Goal: Find specific page/section: Find specific page/section

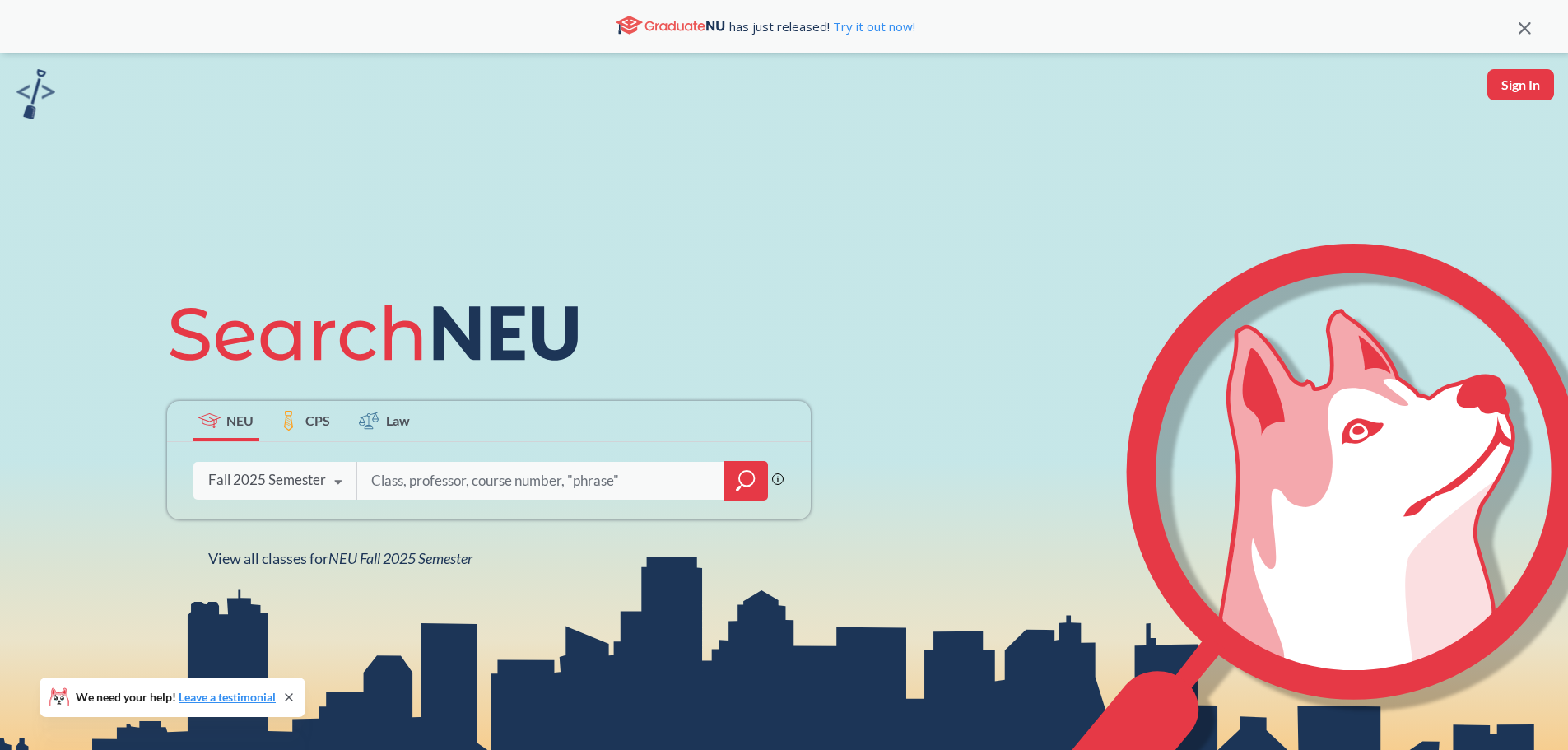
click at [326, 484] on icon at bounding box center [337, 482] width 31 height 46
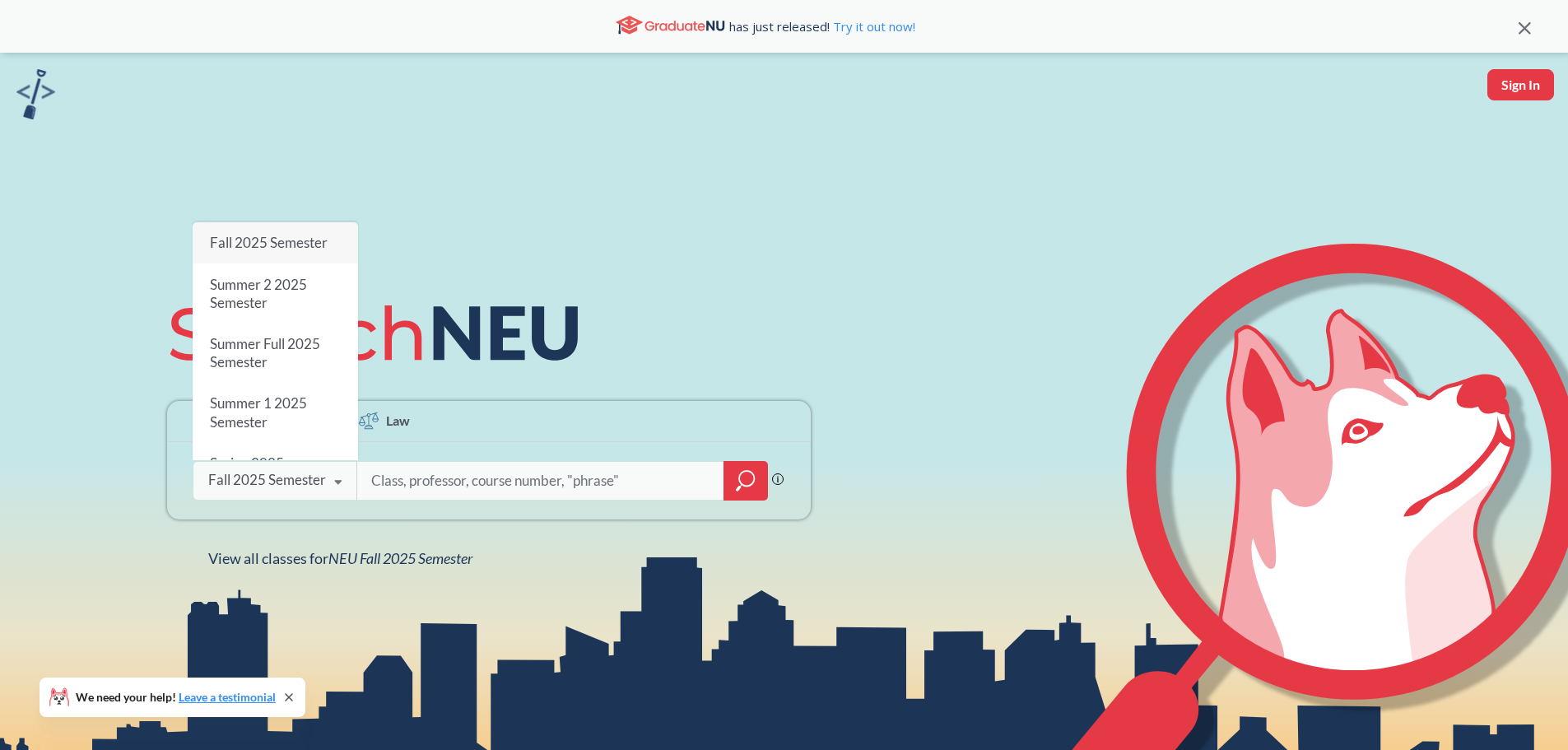
click at [309, 514] on span "Fall 2024 Semester" at bounding box center [267, 522] width 118 height 17
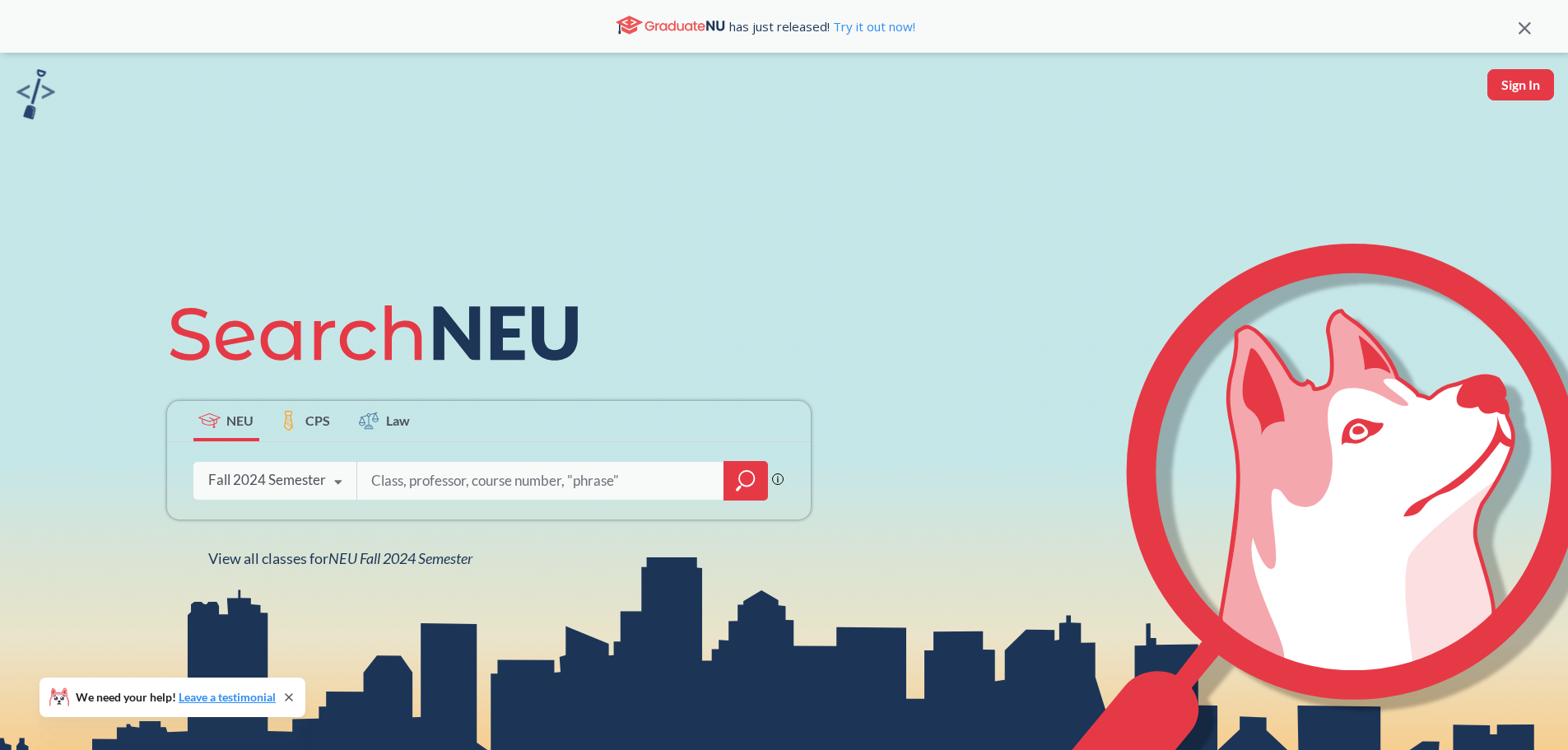
click at [393, 470] on input "search" at bounding box center [540, 480] width 342 height 35
type input "math4684"
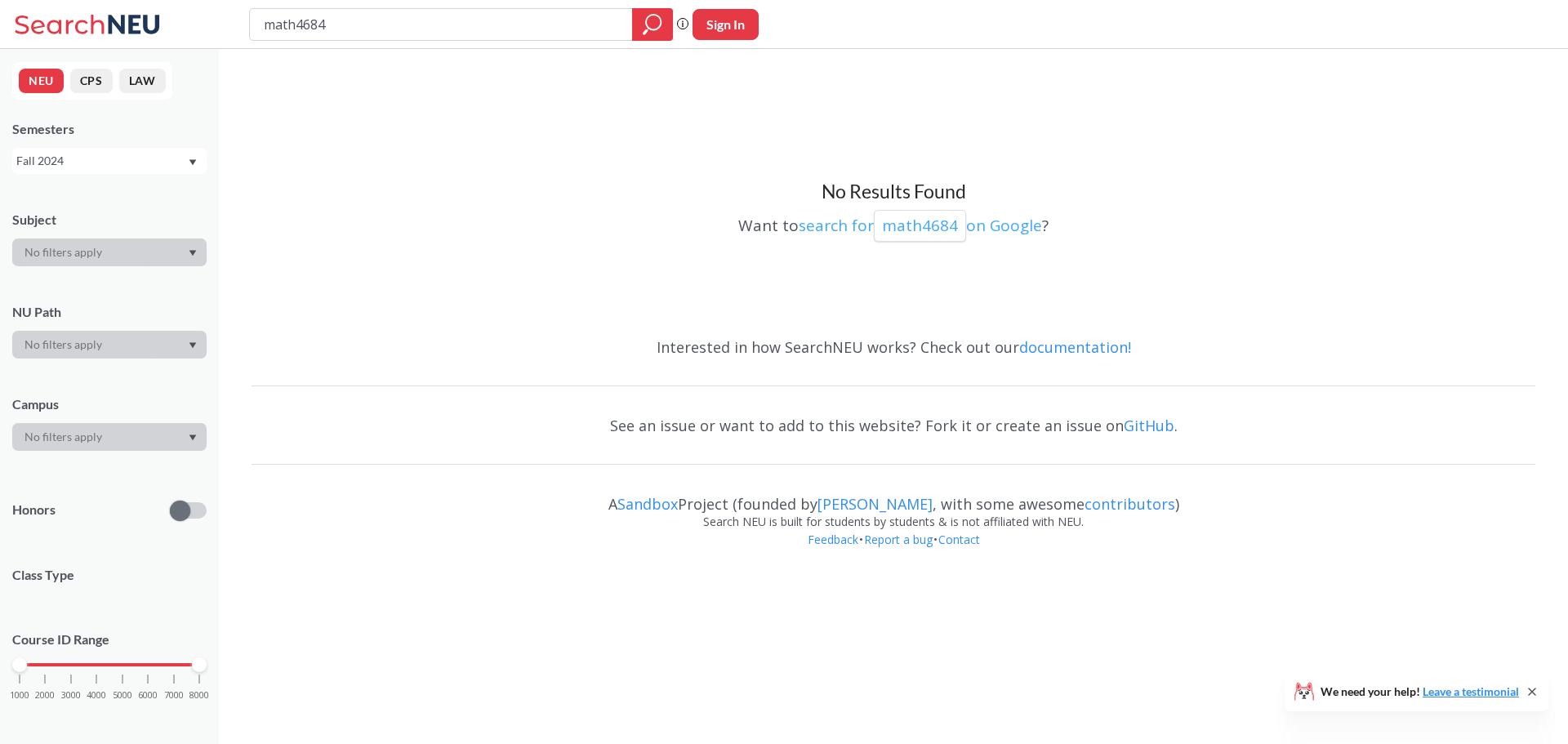
click at [910, 227] on p "math4684" at bounding box center [919, 226] width 76 height 22
